Goal: Obtain resource: Download file/media

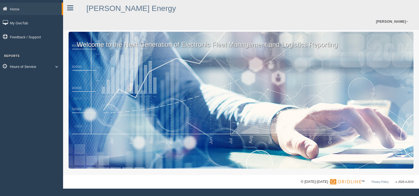
click at [30, 68] on link "Hours of Service" at bounding box center [31, 66] width 63 height 12
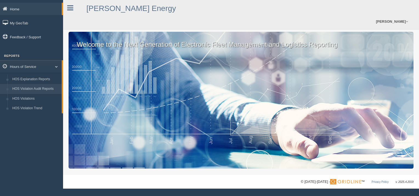
click at [37, 91] on link "HOS Violation Audit Reports" at bounding box center [36, 89] width 52 height 10
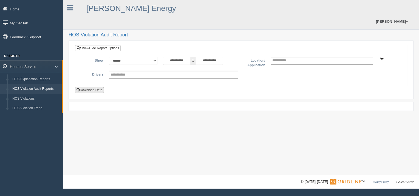
click at [86, 87] on button "Download Data" at bounding box center [89, 90] width 29 height 6
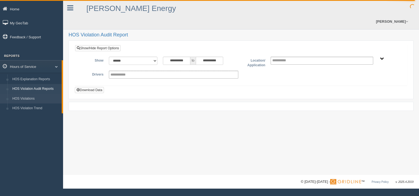
click at [21, 99] on link "HOS Violations" at bounding box center [36, 99] width 52 height 10
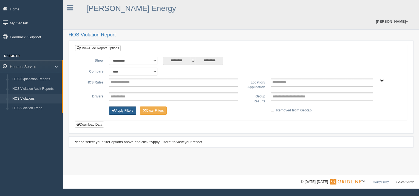
click at [122, 107] on button "Apply Filters" at bounding box center [122, 111] width 27 height 8
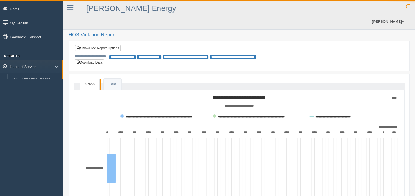
click at [92, 109] on rect at bounding box center [239, 148] width 322 height 110
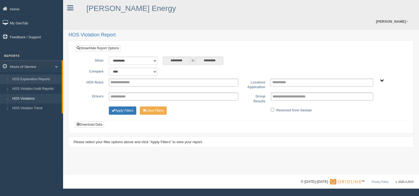
click at [28, 80] on link "HOS Explanation Reports" at bounding box center [36, 80] width 52 height 10
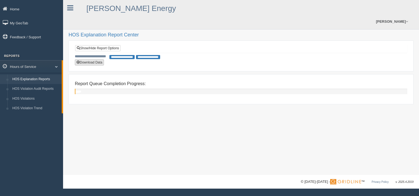
click at [88, 60] on button "Download Data" at bounding box center [89, 63] width 29 height 6
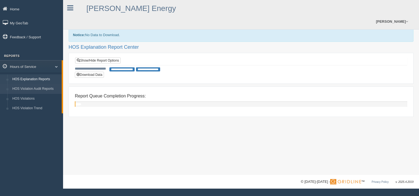
click at [30, 88] on link "HOS Violation Audit Reports" at bounding box center [36, 89] width 52 height 10
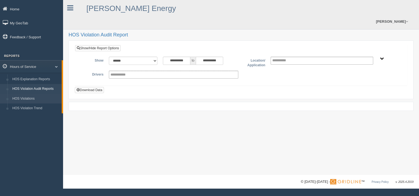
click at [24, 98] on link "HOS Violations" at bounding box center [36, 99] width 52 height 10
